Goal: Information Seeking & Learning: Learn about a topic

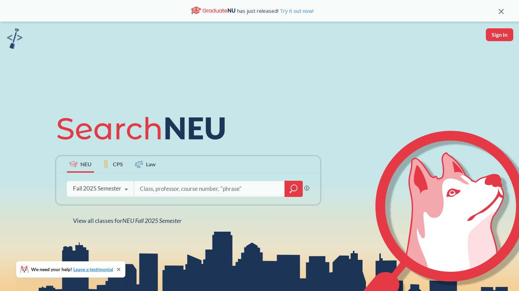
click at [120, 190] on div "Fall 2025 Semester" at bounding box center [97, 188] width 48 height 7
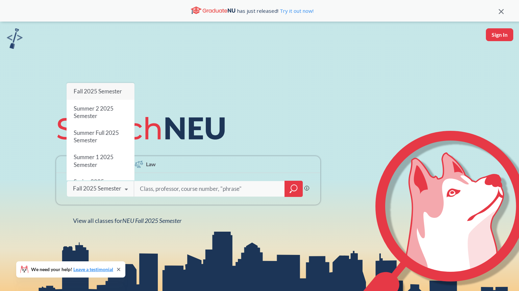
click at [161, 188] on input "search" at bounding box center [209, 189] width 140 height 14
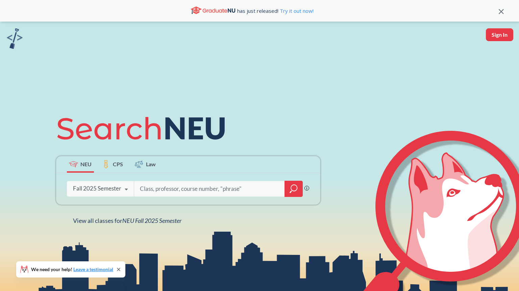
paste input "17023"
type input "17023"
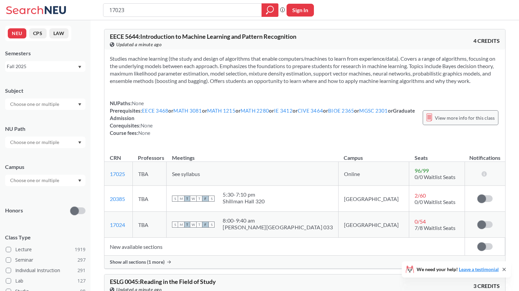
click at [468, 122] on span "View more info for this class" at bounding box center [465, 118] width 60 height 8
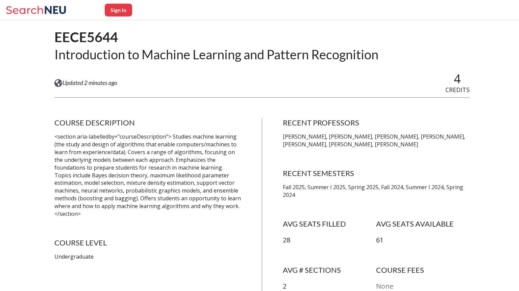
scroll to position [53, 0]
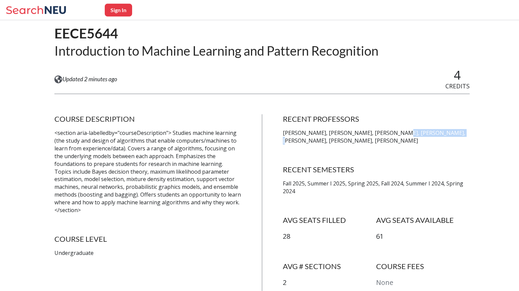
drag, startPoint x: 394, startPoint y: 133, endPoint x: 441, endPoint y: 132, distance: 47.3
click at [441, 132] on p "[PERSON_NAME], [PERSON_NAME], [PERSON_NAME], [PERSON_NAME], [PERSON_NAME], [PER…" at bounding box center [376, 137] width 187 height 16
copy p "[PERSON_NAME]"
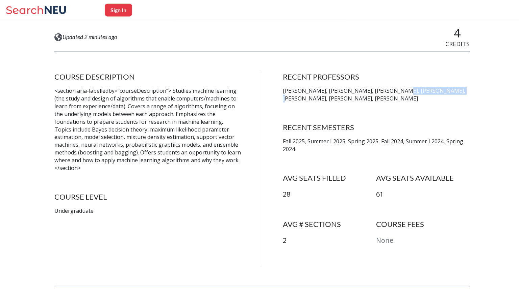
scroll to position [104, 0]
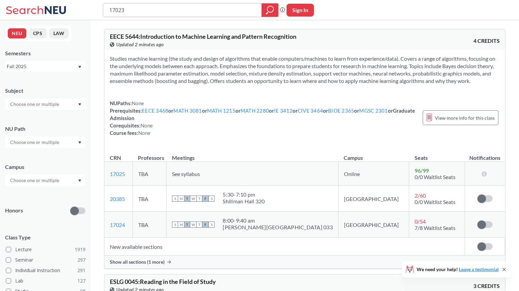
drag, startPoint x: 160, startPoint y: 12, endPoint x: 110, endPoint y: 15, distance: 50.1
click at [110, 15] on input "17023" at bounding box center [182, 9] width 148 height 11
paste input "202610"
type input "202610"
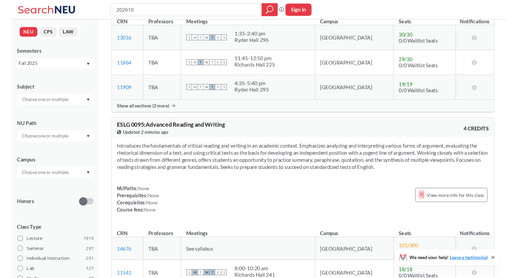
scroll to position [369, 0]
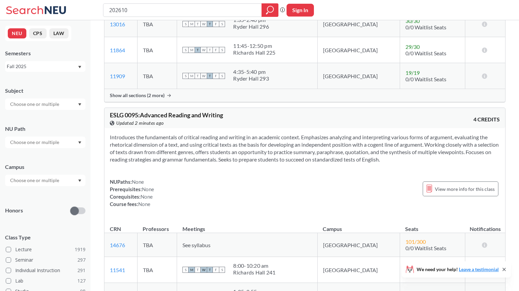
click at [262, 116] on div "ESLG 0095 : Advanced Reading and Writing View this course on Banner. Updated 2 …" at bounding box center [207, 119] width 195 height 15
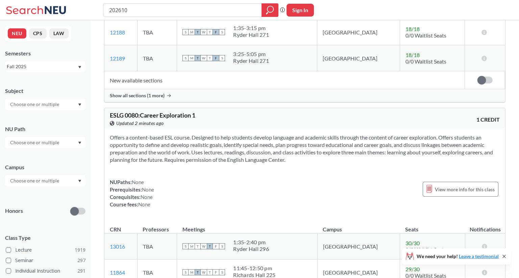
scroll to position [147, 0]
drag, startPoint x: 140, startPoint y: 11, endPoint x: 103, endPoint y: 9, distance: 37.2
click at [108, 9] on input "202610" at bounding box center [182, 9] width 148 height 11
paste input "7205"
type input "7205"
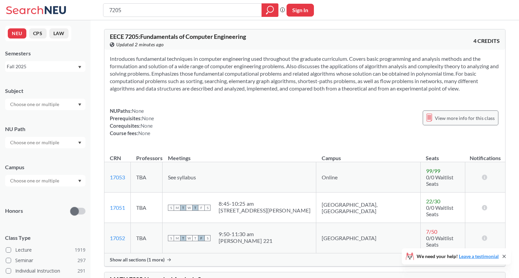
click at [456, 113] on div "View more info for this class" at bounding box center [460, 117] width 76 height 15
